Goal: Task Accomplishment & Management: Manage account settings

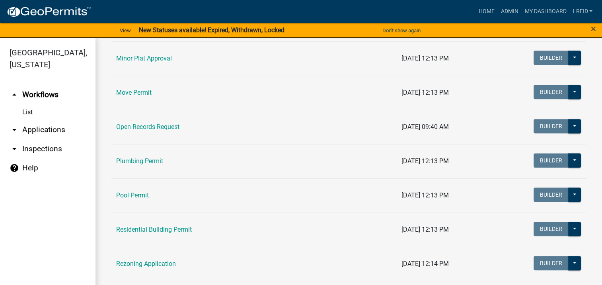
scroll to position [929, 0]
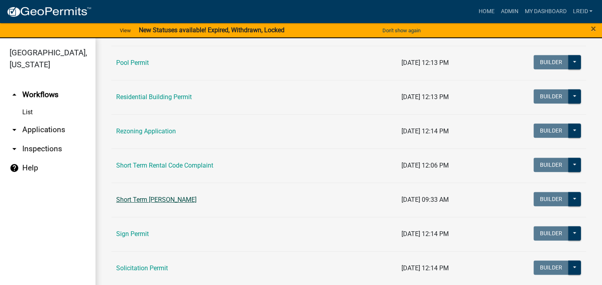
click at [179, 196] on link "Short Term [PERSON_NAME]" at bounding box center [156, 200] width 80 height 8
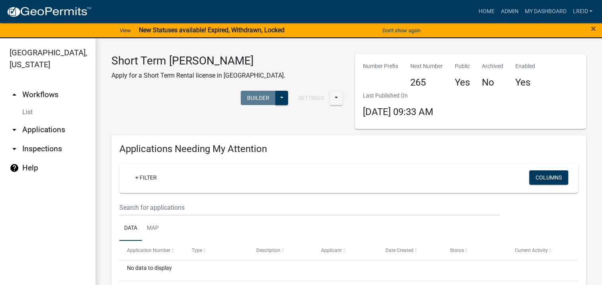
scroll to position [133, 0]
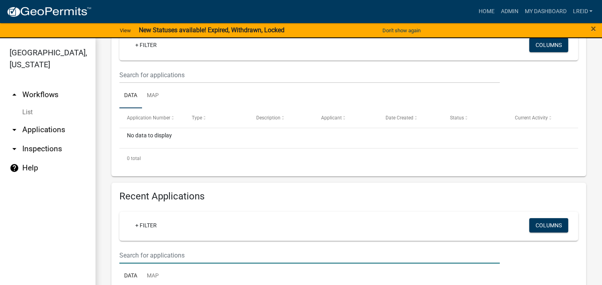
click at [169, 83] on input "text" at bounding box center [309, 75] width 381 height 16
type input "114A"
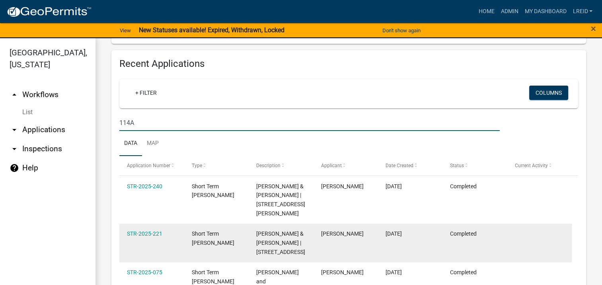
scroll to position [398, 0]
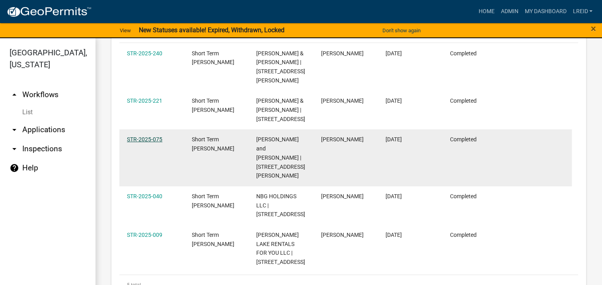
click at [142, 141] on link "STR-2025-075" at bounding box center [144, 139] width 35 height 6
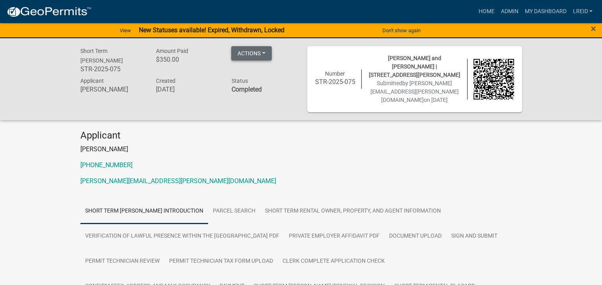
click at [263, 53] on button "Actions" at bounding box center [251, 53] width 41 height 14
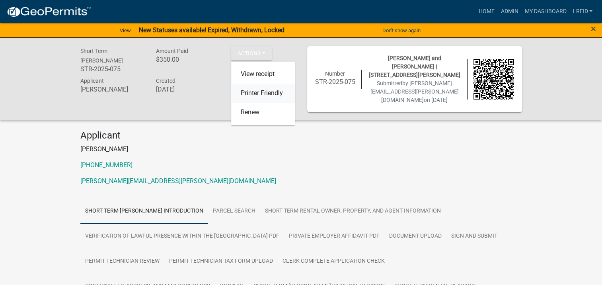
click at [268, 94] on link "Printer Friendly" at bounding box center [263, 93] width 64 height 19
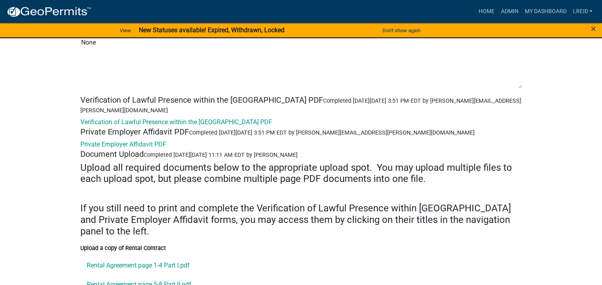
scroll to position [3318, 0]
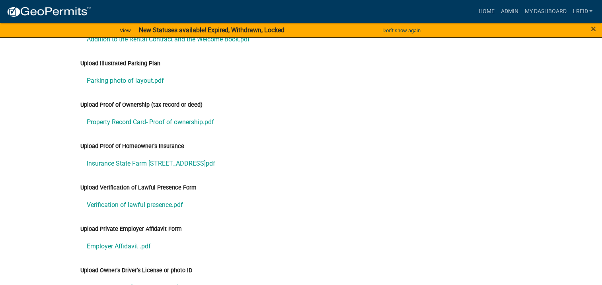
scroll to position [3451, 0]
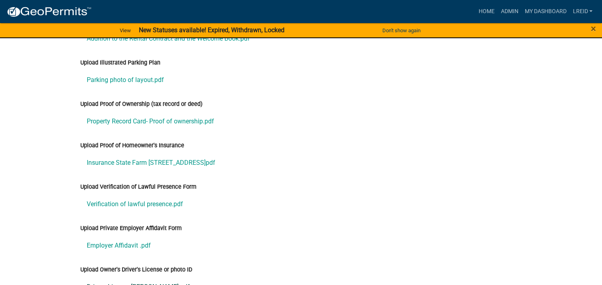
click at [149, 278] on link "Drivers License [PERSON_NAME].pdf" at bounding box center [301, 287] width 442 height 19
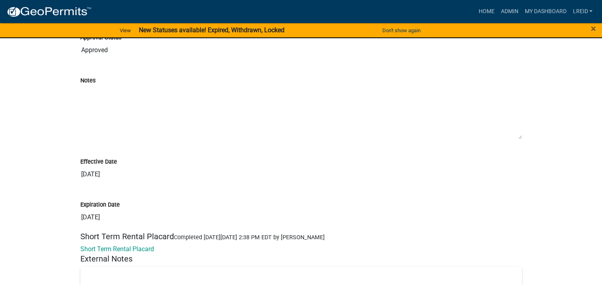
scroll to position [5840, 0]
click at [146, 244] on link "Short Term Rental Placard" at bounding box center [117, 248] width 74 height 8
